Goal: Obtain resource: Obtain resource

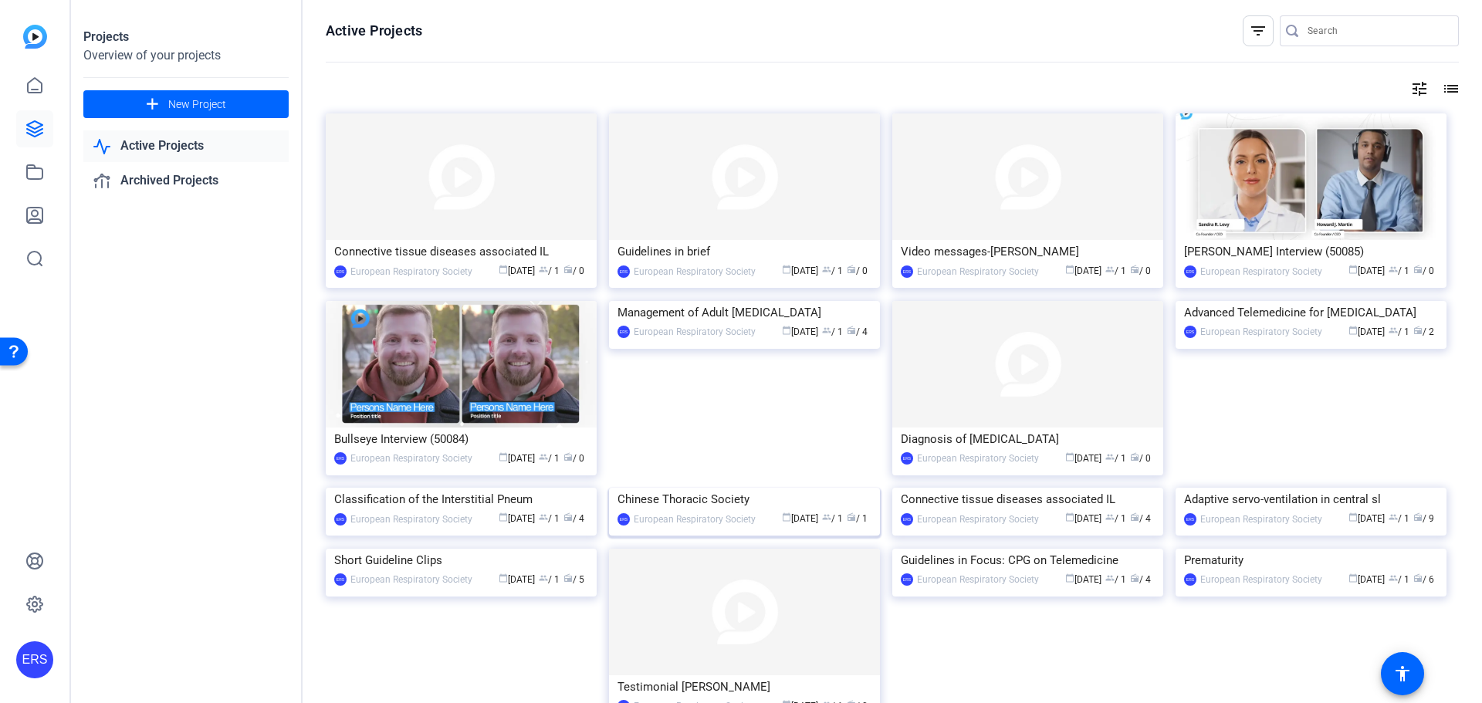
click at [709, 488] on img at bounding box center [744, 488] width 271 height 0
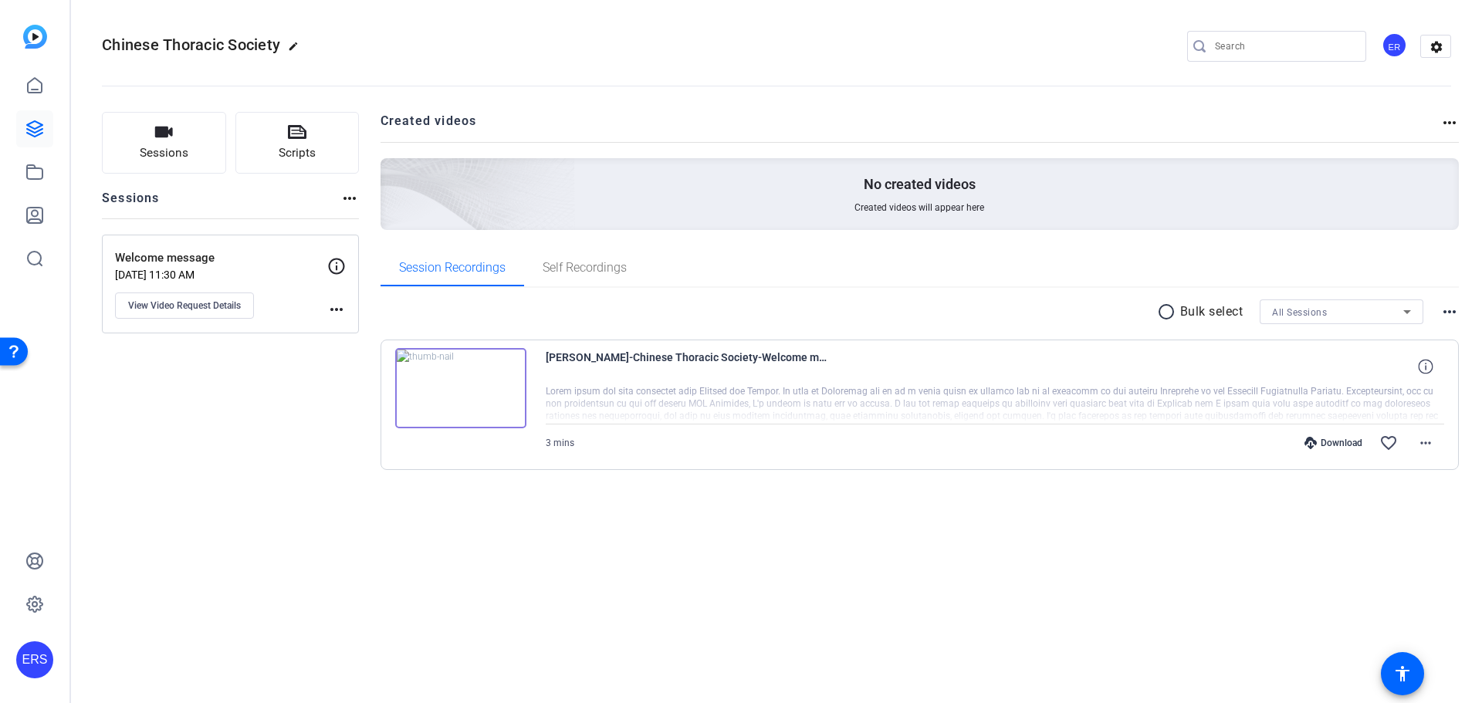
click at [1334, 445] on div "Download" at bounding box center [1333, 443] width 73 height 12
drag, startPoint x: 1425, startPoint y: 429, endPoint x: 1321, endPoint y: 511, distance: 131.9
click at [1321, 511] on div "radio_button_unchecked Bulk select All Sessions more_horiz [PERSON_NAME]-Chines…" at bounding box center [919, 404] width 1079 height 232
click at [1429, 442] on mat-icon "more_horiz" at bounding box center [1425, 443] width 19 height 19
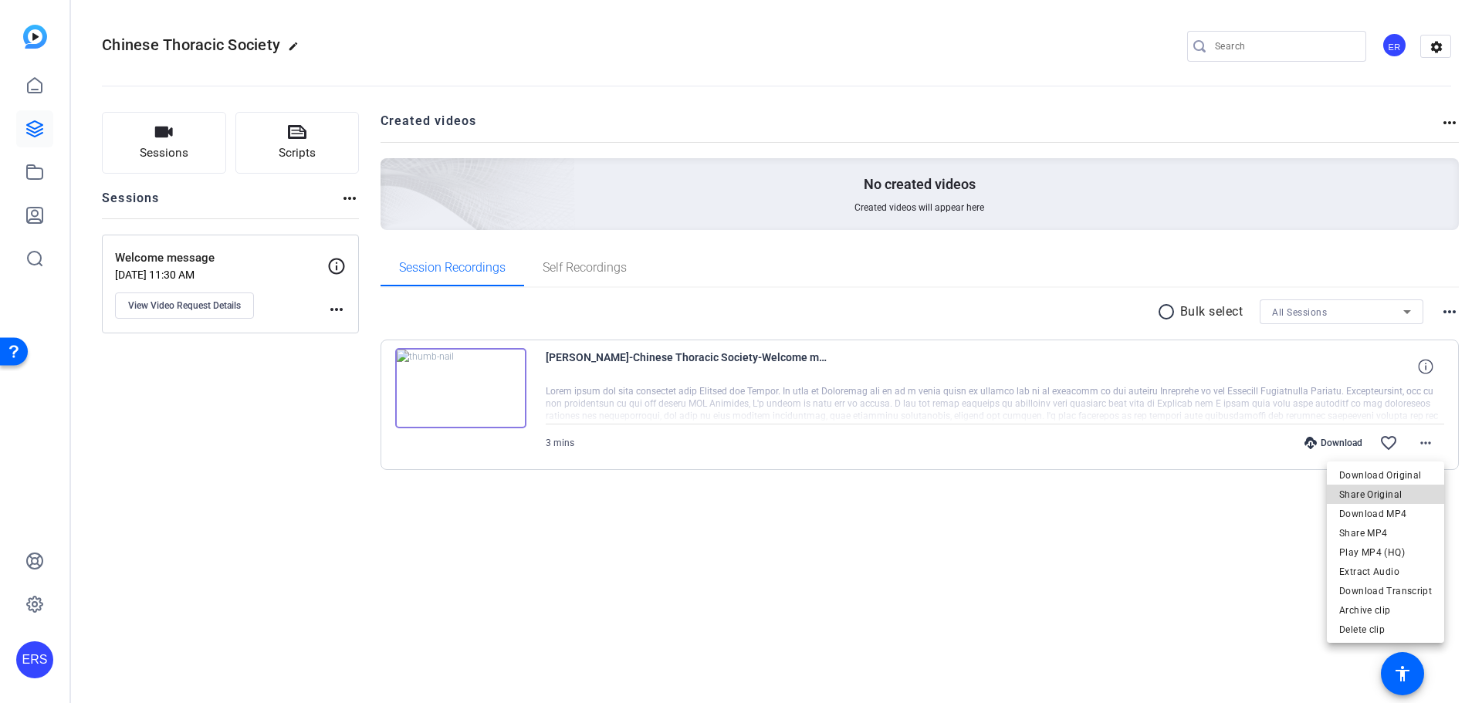
click at [1388, 491] on span "Share Original" at bounding box center [1385, 494] width 93 height 19
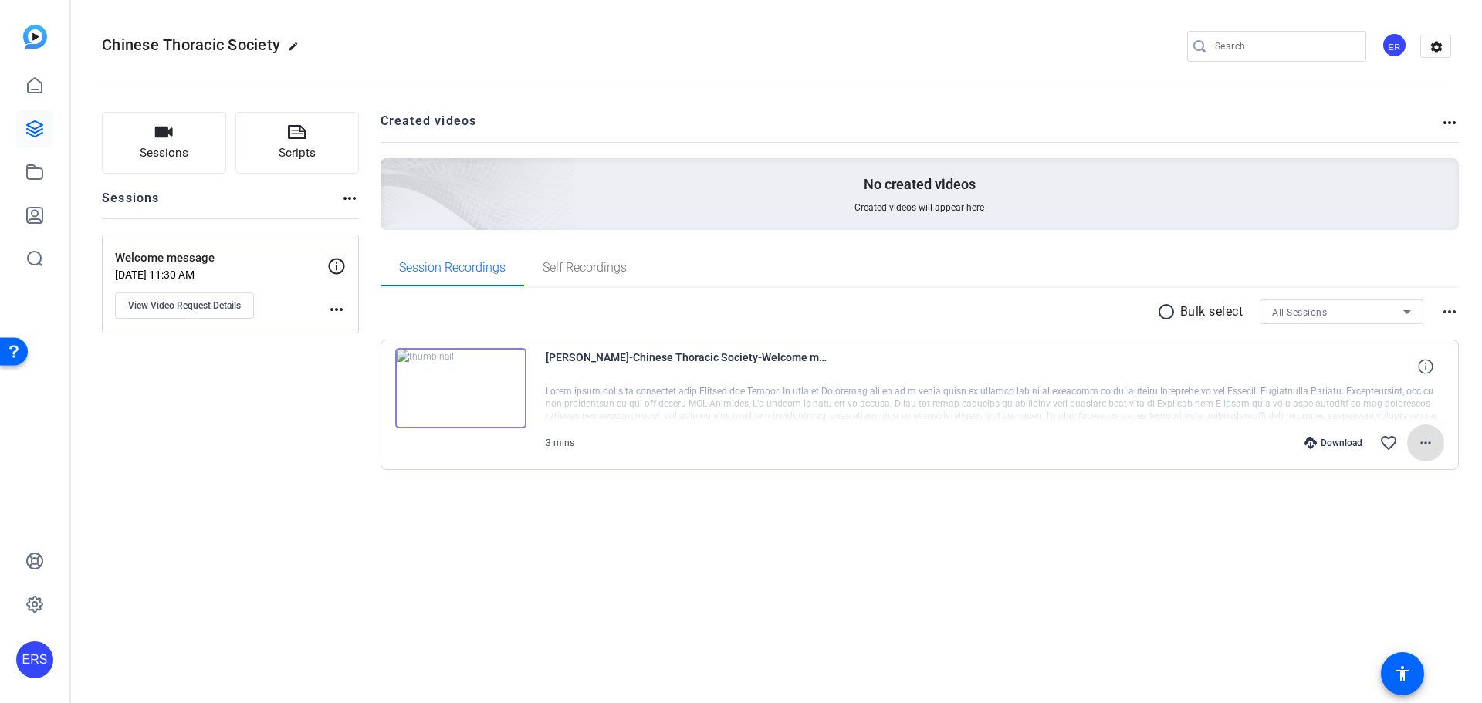
click at [333, 307] on mat-icon "more_horiz" at bounding box center [336, 309] width 19 height 19
click at [215, 304] on div at bounding box center [741, 351] width 1482 height 703
click at [215, 306] on span "View Video Request Details" at bounding box center [184, 305] width 113 height 12
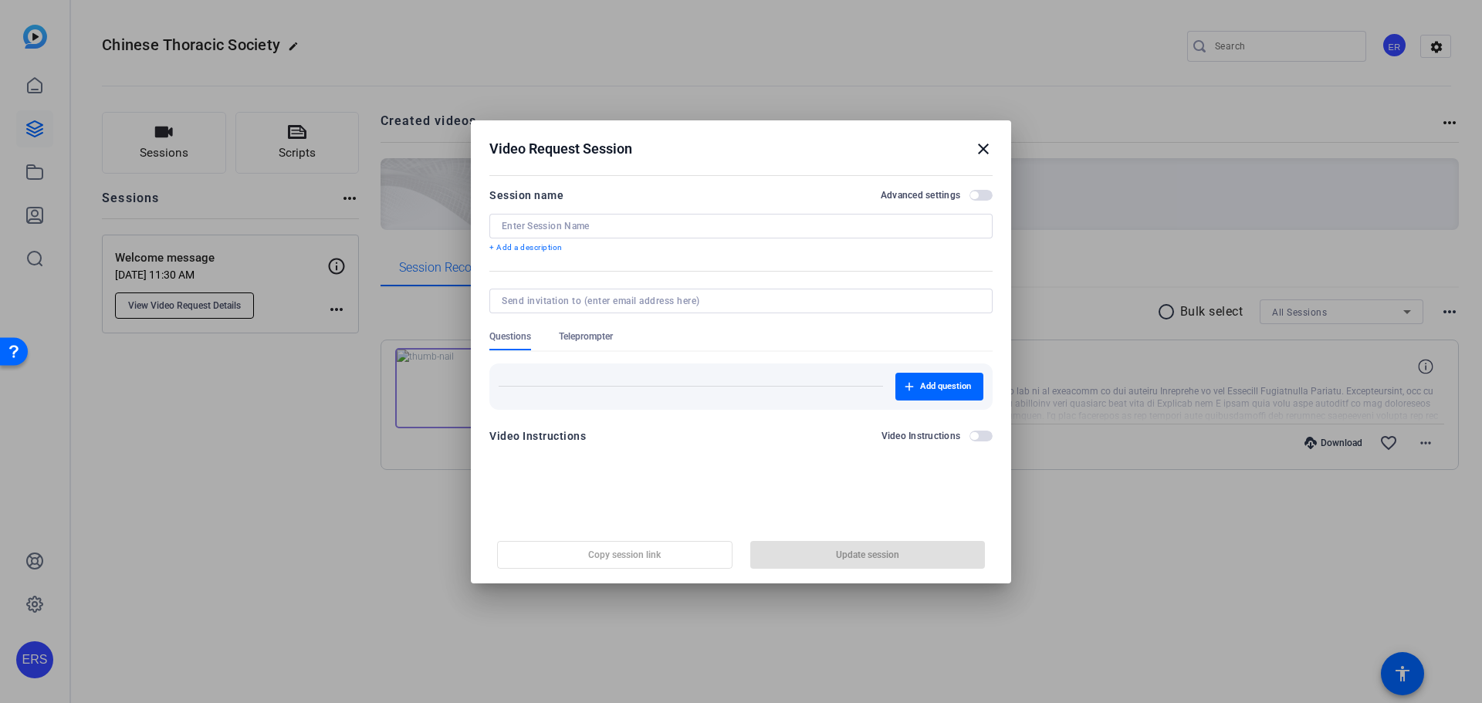
type input "Welcome message"
click at [490, 248] on p "+ Add a description" at bounding box center [740, 248] width 503 height 12
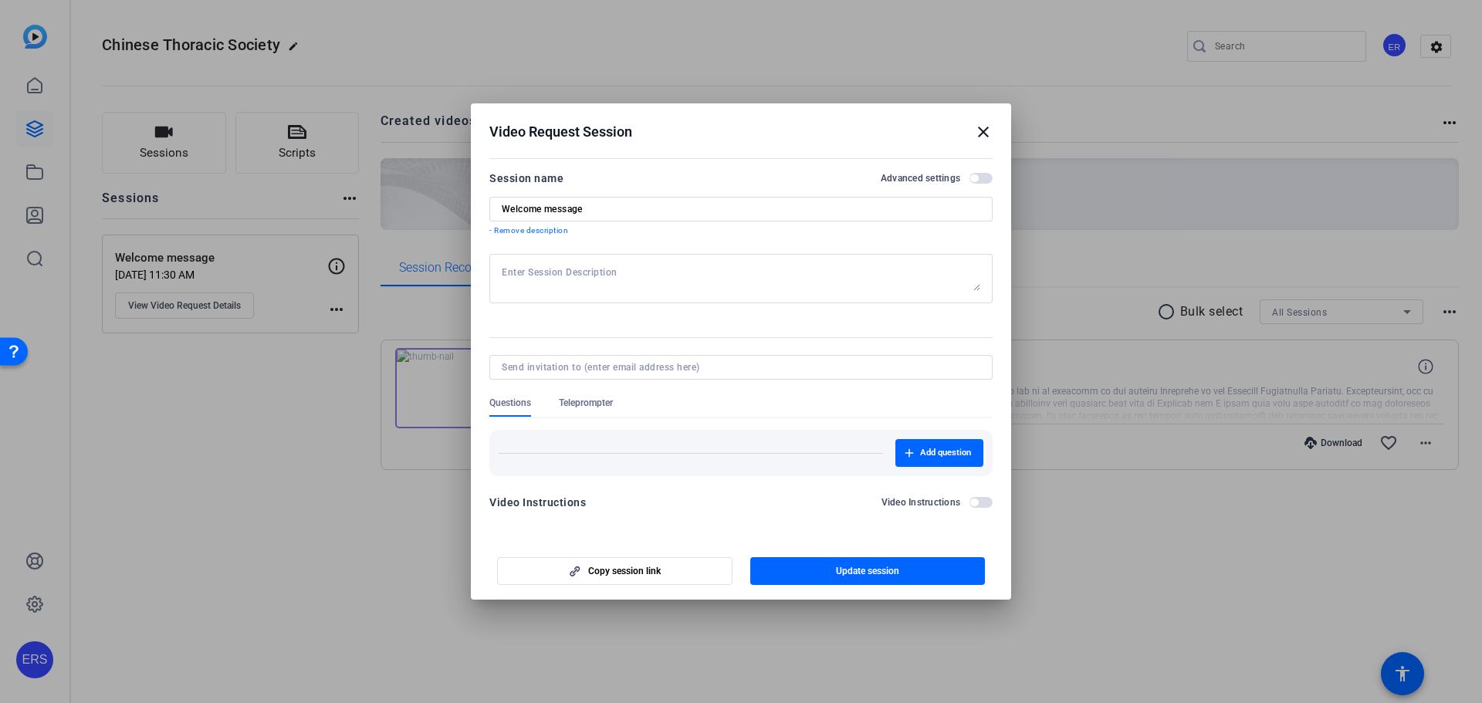
click at [988, 178] on span "button" at bounding box center [980, 178] width 23 height 11
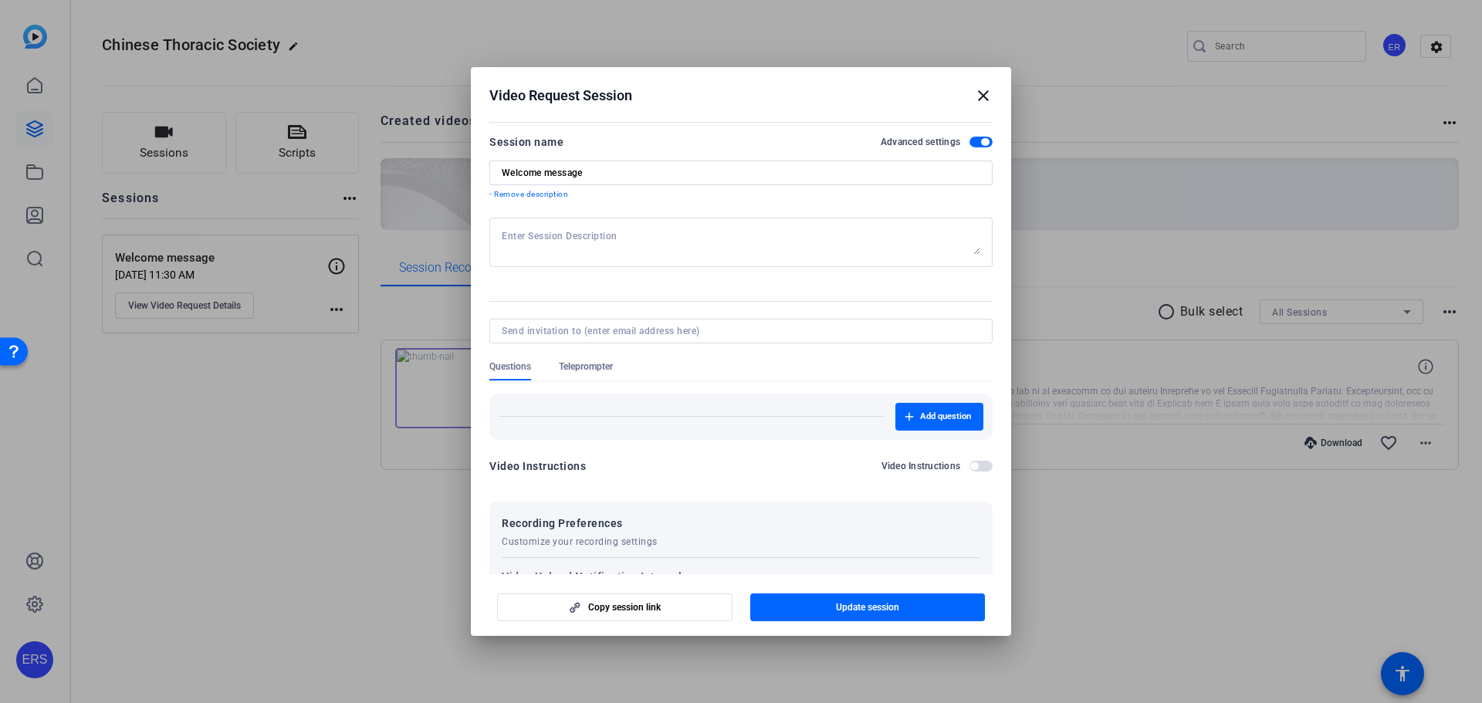
click at [985, 94] on mat-icon "close" at bounding box center [983, 95] width 19 height 19
